Goal: Information Seeking & Learning: Learn about a topic

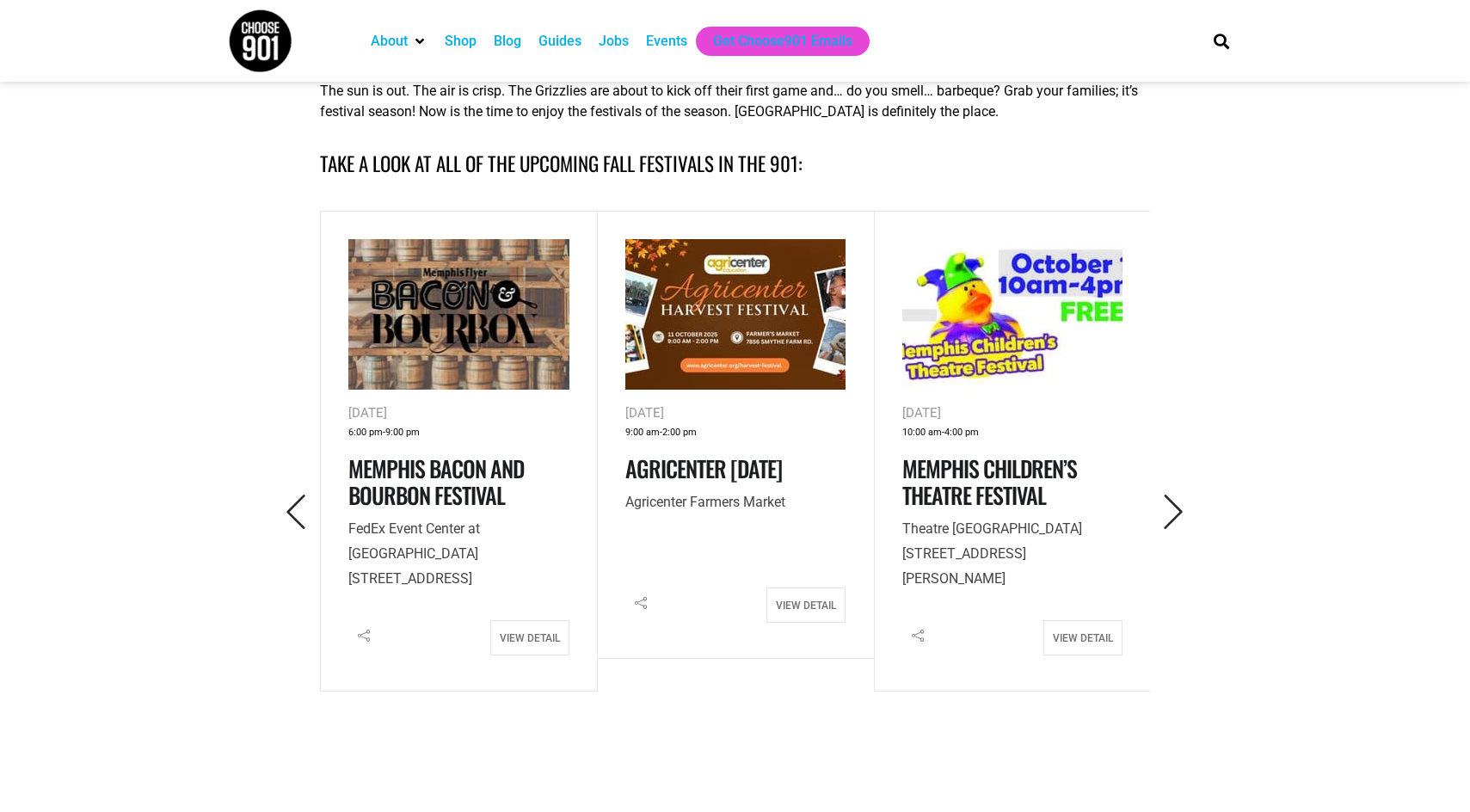
scroll to position [860, 0]
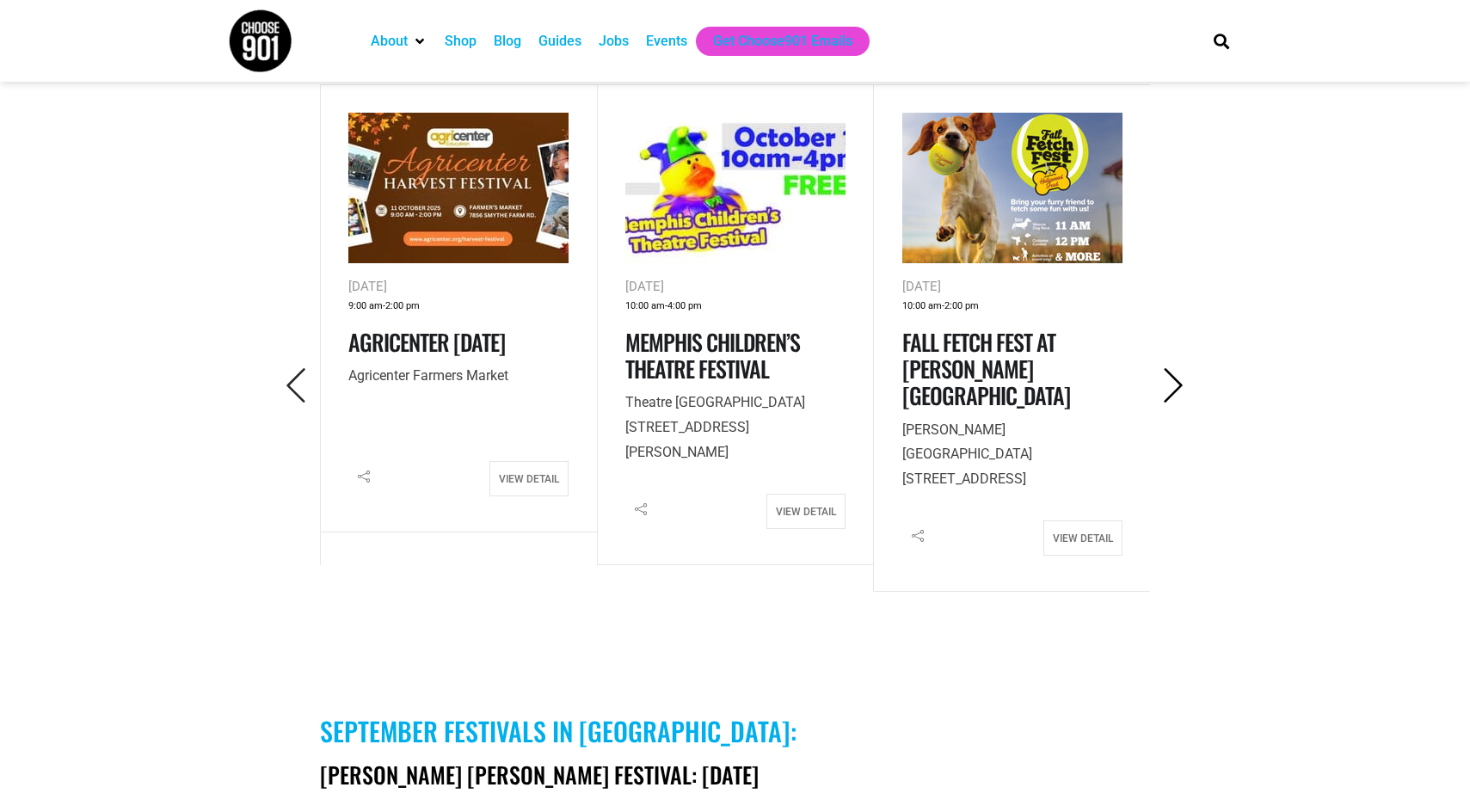
click at [1176, 390] on icon "Next" at bounding box center [1173, 385] width 35 height 35
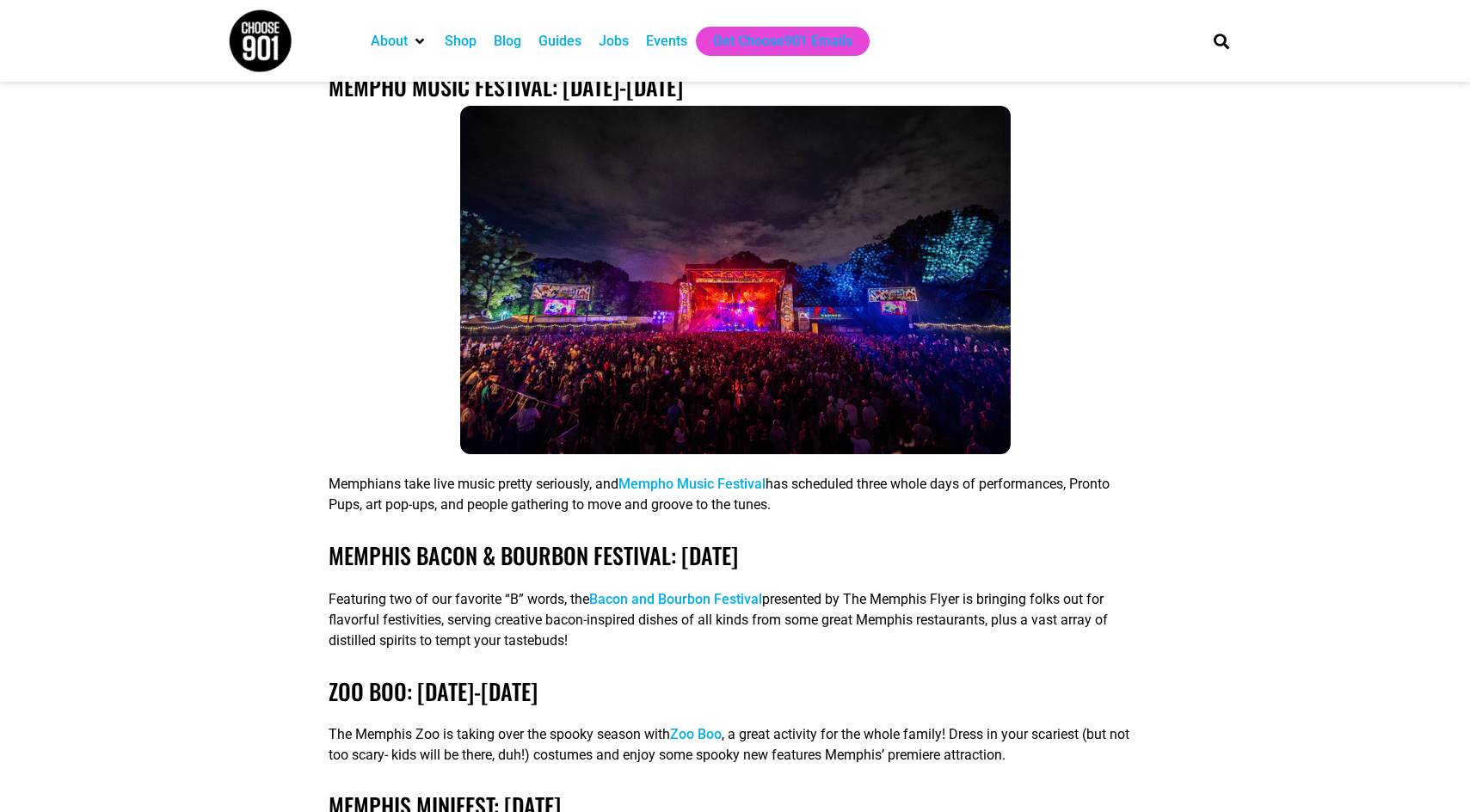
scroll to position [3612, 0]
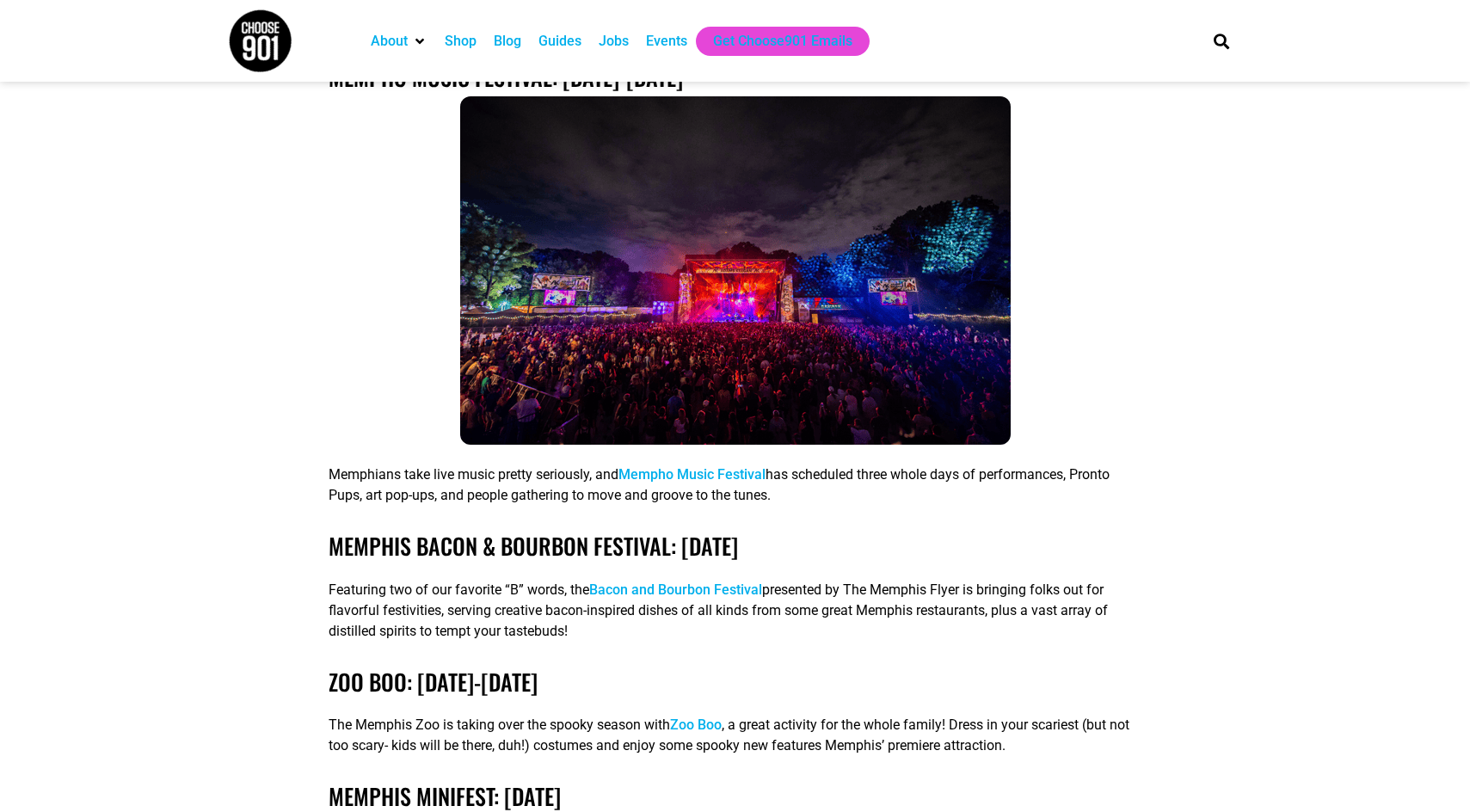
drag, startPoint x: 843, startPoint y: 529, endPoint x: 332, endPoint y: 519, distance: 511.1
click at [332, 532] on h3 "Memphis Bacon & Bourbon Festival: [DATE]" at bounding box center [735, 545] width 813 height 27
copy link "Memphis Bacon & Bourbon Festival: [DATE]"
click at [708, 669] on h3 "zoo boo: [DATE]-[DATE]" at bounding box center [735, 682] width 813 height 27
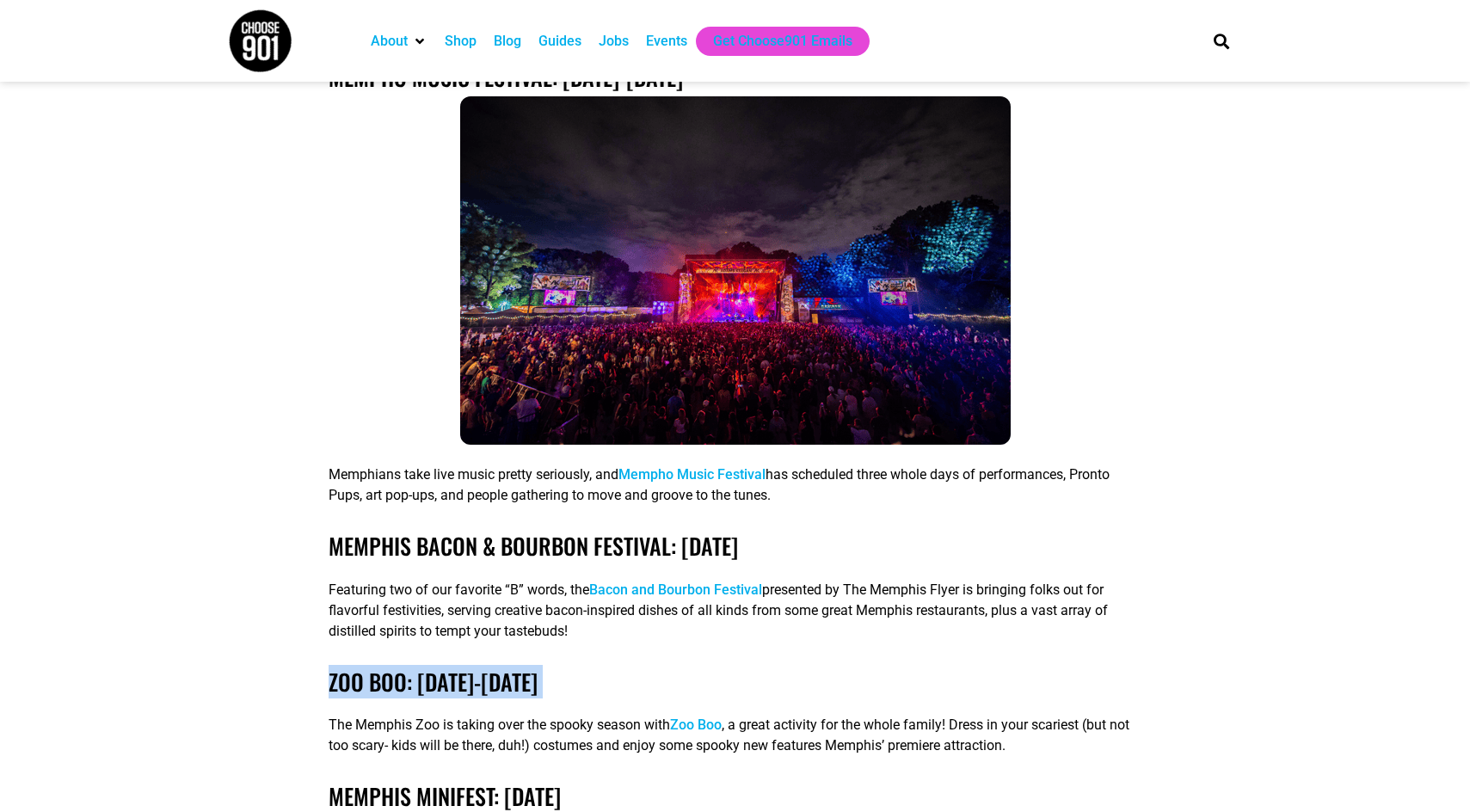
drag, startPoint x: 708, startPoint y: 664, endPoint x: 328, endPoint y: 667, distance: 380.0
click at [328, 669] on h3 "zoo boo: [DATE]-[DATE]" at bounding box center [735, 682] width 813 height 27
copy div "zoo boo: [DATE]-[DATE]"
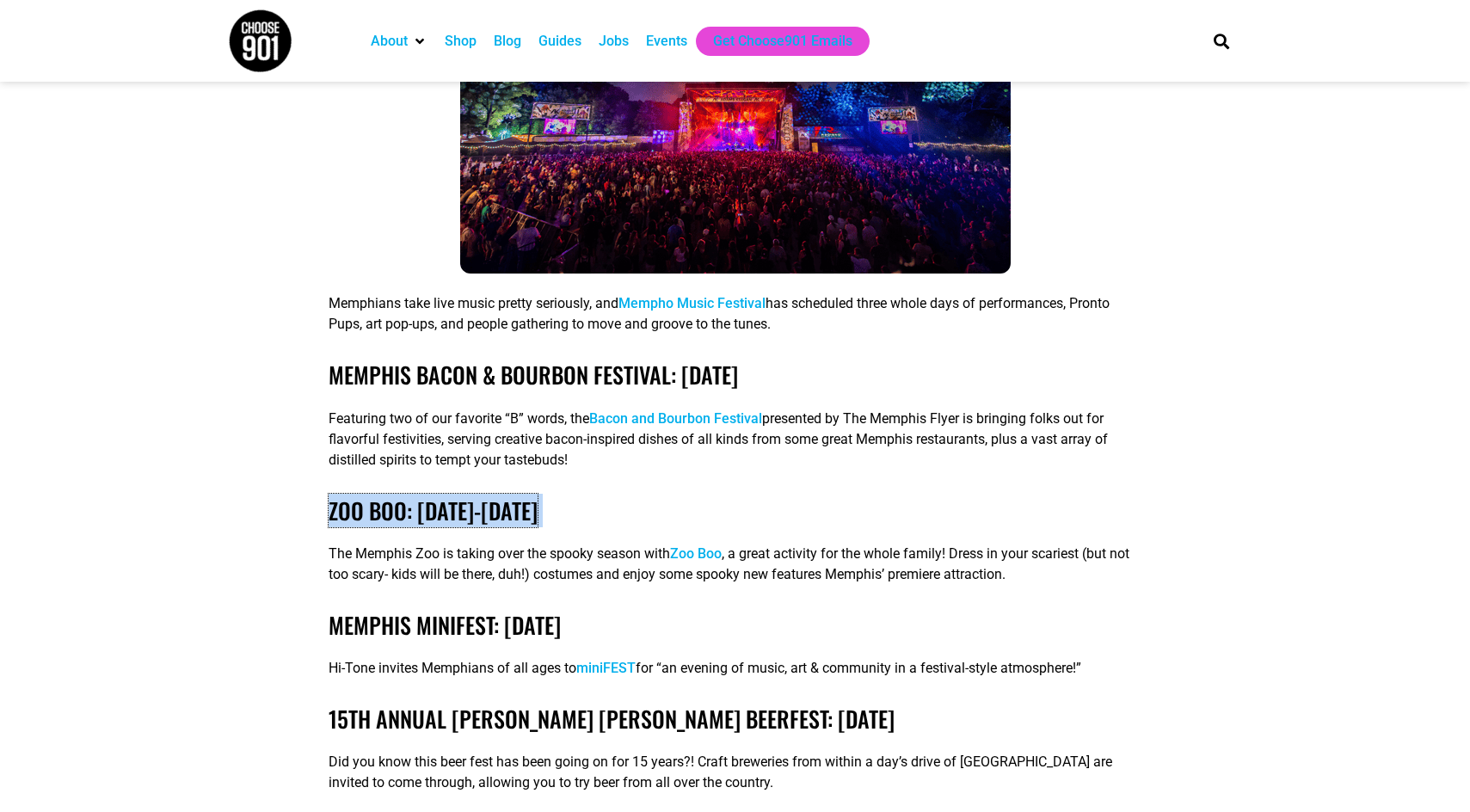
scroll to position [3784, 0]
drag, startPoint x: 647, startPoint y: 608, endPoint x: 329, endPoint y: 599, distance: 318.1
click at [329, 611] on h3 "Memphis minifest: [DATE]" at bounding box center [735, 624] width 813 height 27
copy link "Memphis minifest: [DATE]"
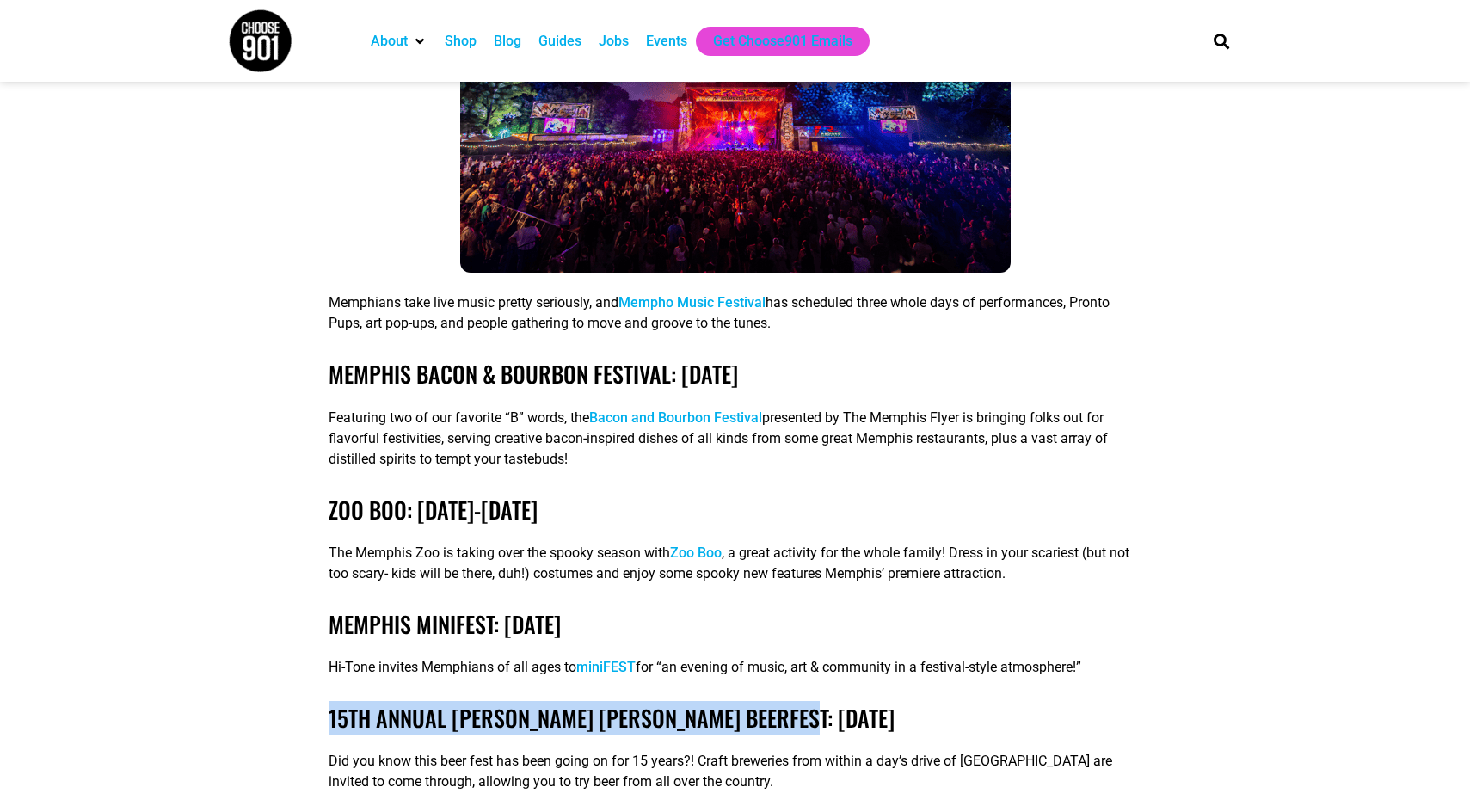
drag, startPoint x: 840, startPoint y: 696, endPoint x: 329, endPoint y: 701, distance: 511.0
click at [329, 705] on h3 "15th Annual [PERSON_NAME] [PERSON_NAME] Beerfest: [DATE]" at bounding box center [735, 717] width 813 height 27
copy link "15th Annual [PERSON_NAME] [PERSON_NAME] Beerfest: [DATE]"
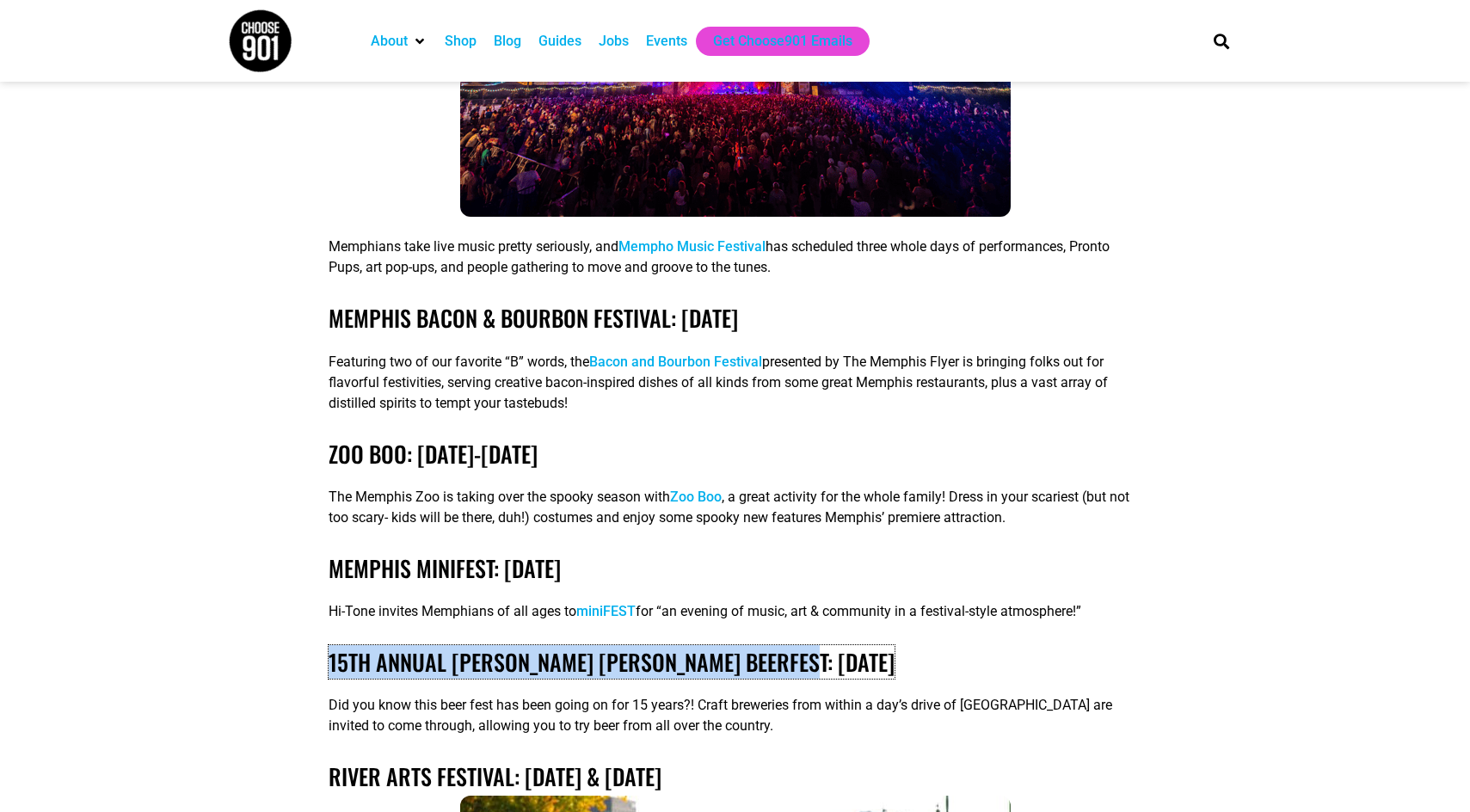
scroll to position [4129, 0]
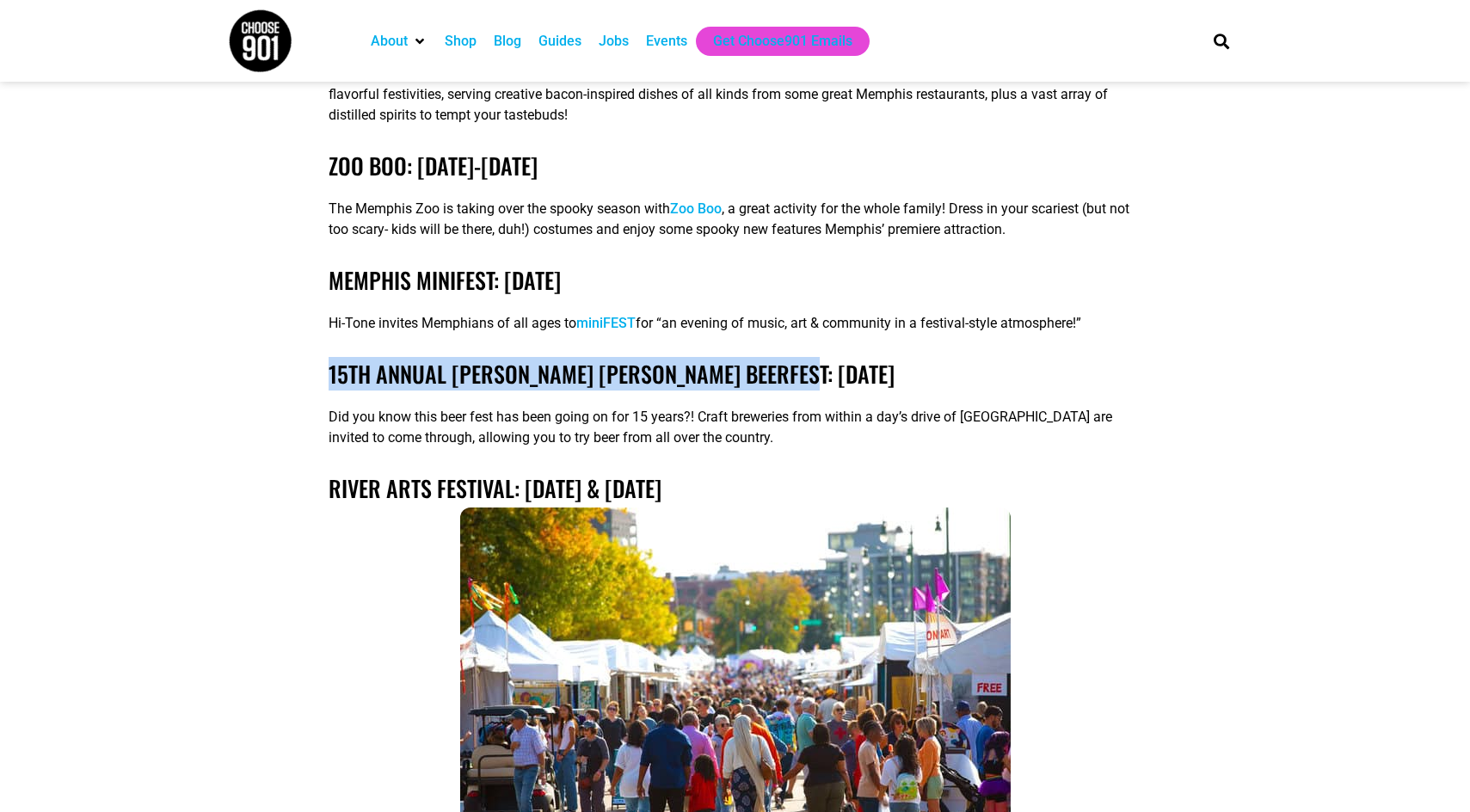
drag, startPoint x: 748, startPoint y: 465, endPoint x: 331, endPoint y: 460, distance: 417.0
click at [331, 475] on h3 "River arts Festival: [DATE] & [DATE]" at bounding box center [735, 488] width 813 height 27
copy link "River arts Festival: [DATE] & [DATE]"
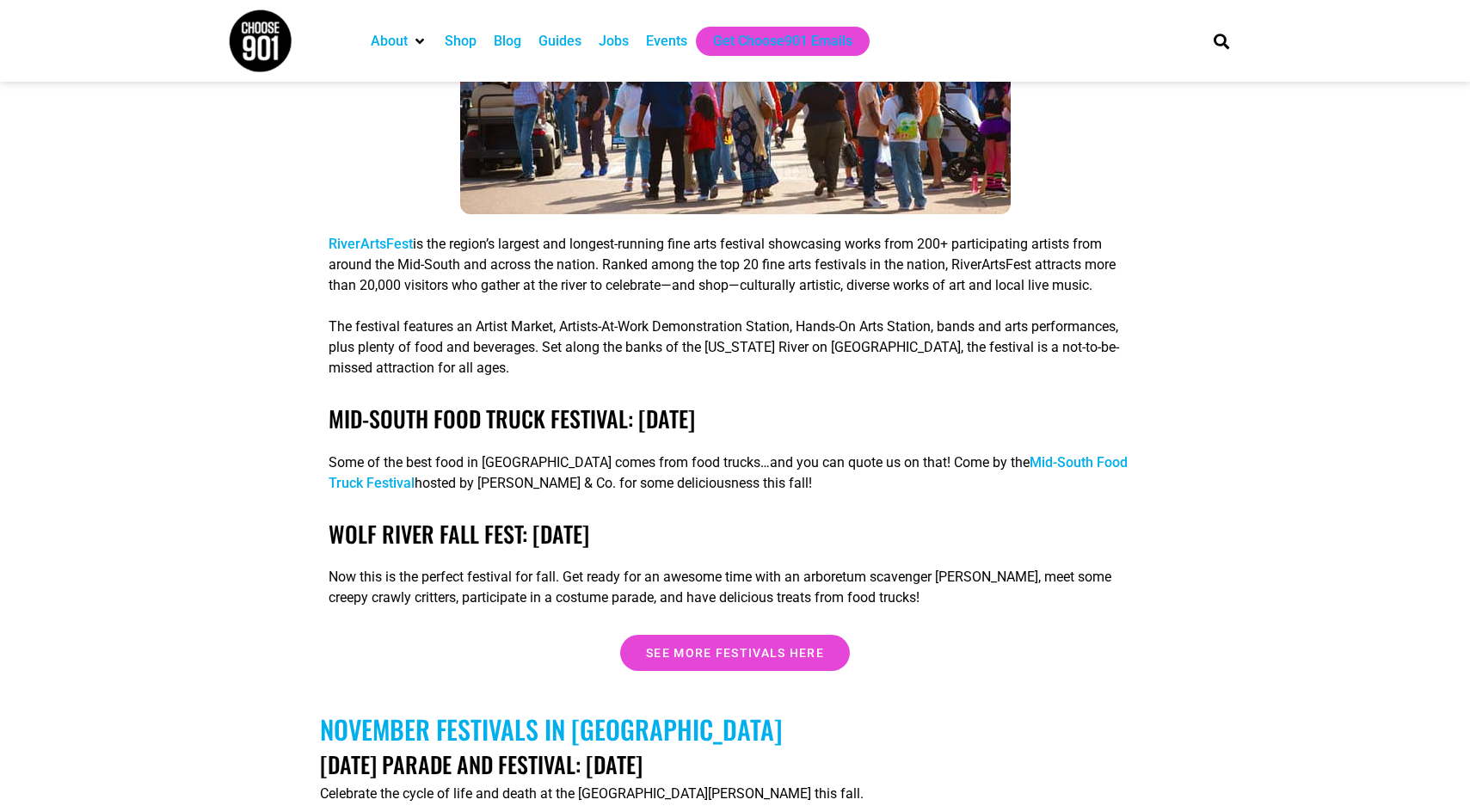
scroll to position [4816, 0]
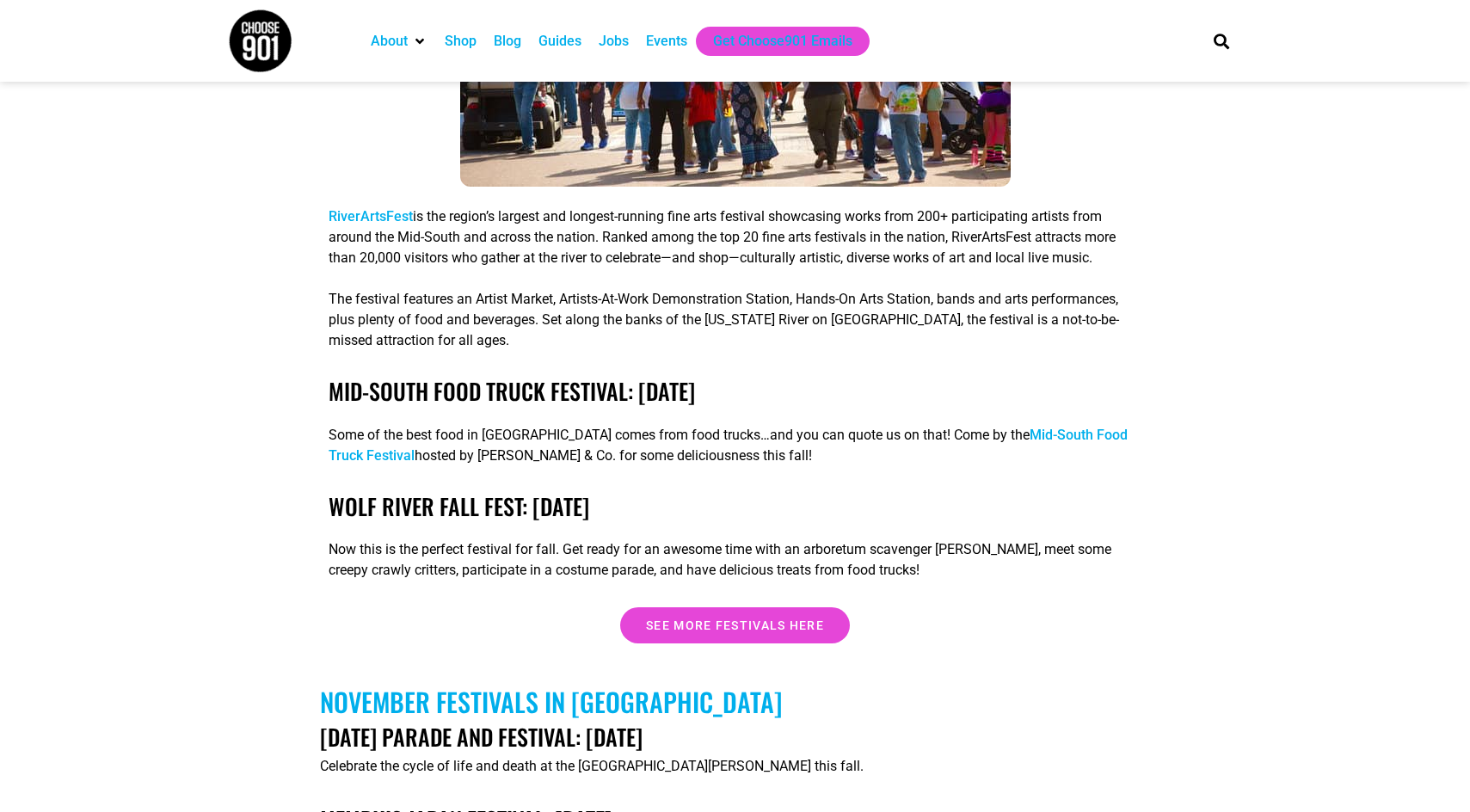
drag, startPoint x: 775, startPoint y: 369, endPoint x: 329, endPoint y: 377, distance: 446.1
click at [329, 377] on h3 "Mid-South Food Truck Festival: [DATE]" at bounding box center [735, 390] width 813 height 27
copy link "Mid-South Food Truck Festival: [DATE]"
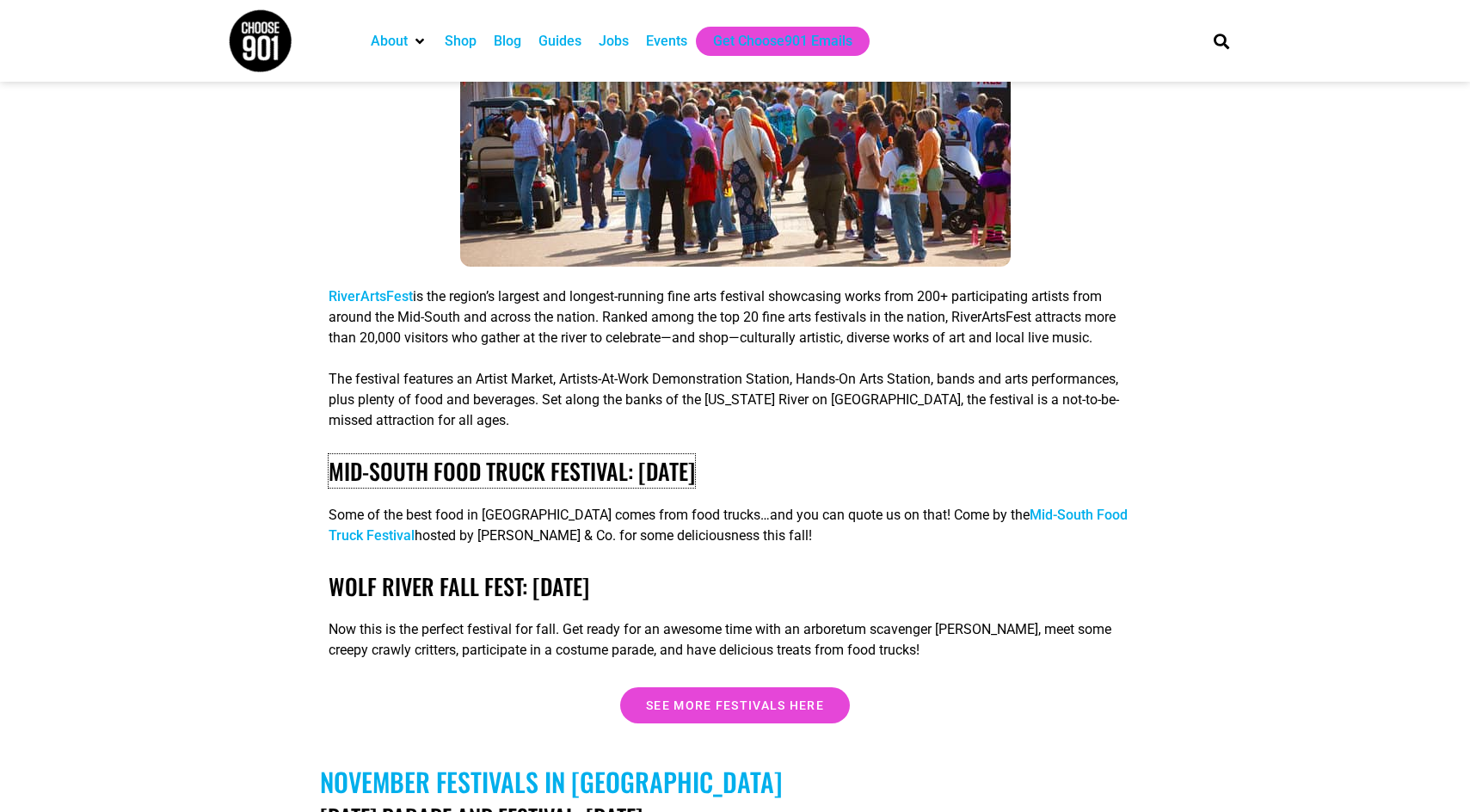
scroll to position [4731, 0]
